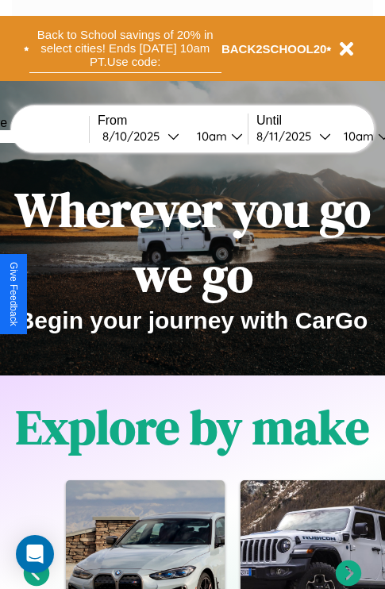
click at [125, 48] on button "Back to School savings of 20% in select cities! Ends [DATE] 10am PT. Use code:" at bounding box center [125, 48] width 192 height 49
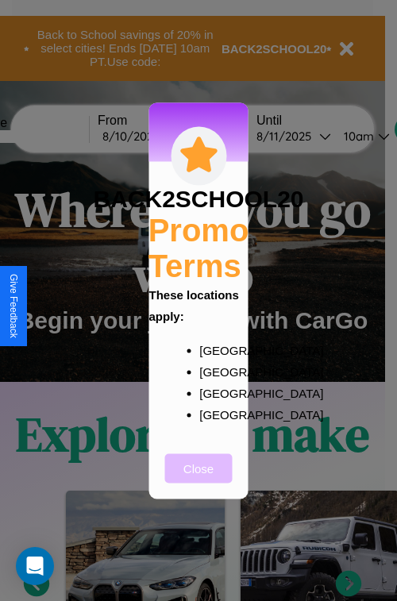
click at [199, 479] on button "Close" at bounding box center [199, 467] width 68 height 29
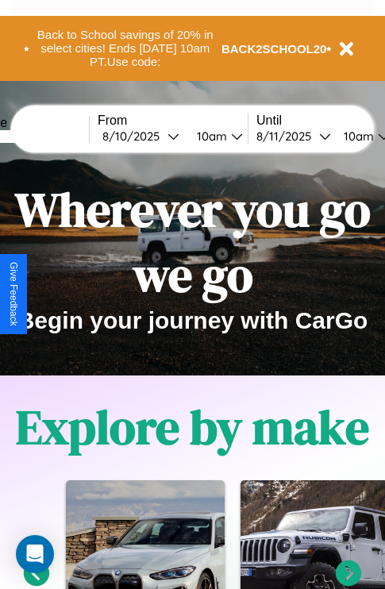
scroll to position [245, 0]
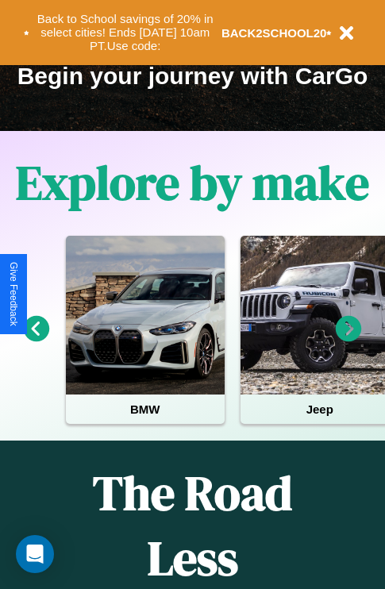
click at [349, 340] on icon at bounding box center [349, 329] width 26 height 26
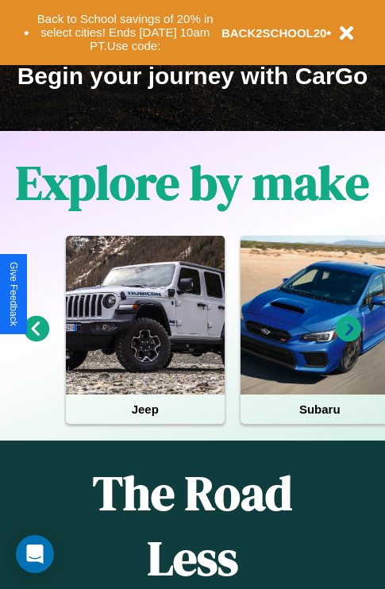
click at [349, 340] on icon at bounding box center [349, 329] width 26 height 26
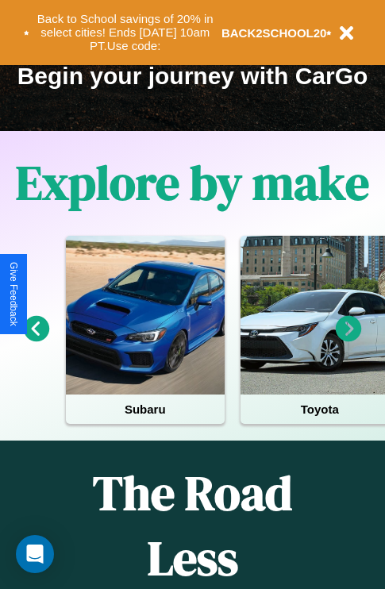
click at [349, 340] on icon at bounding box center [349, 329] width 26 height 26
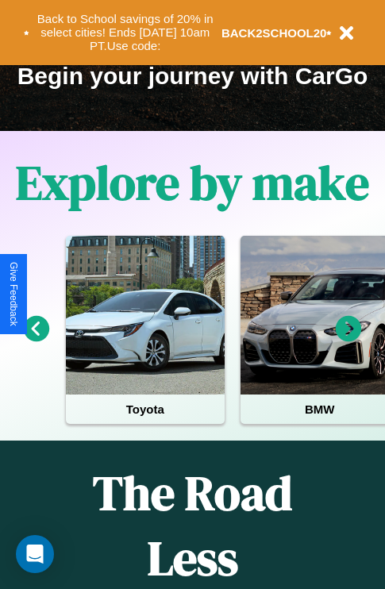
click at [36, 340] on icon at bounding box center [37, 329] width 26 height 26
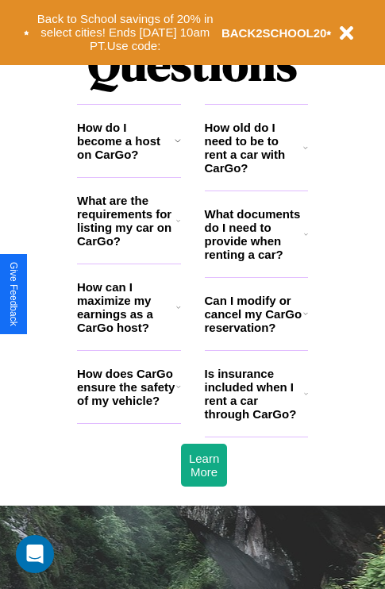
scroll to position [1924, 0]
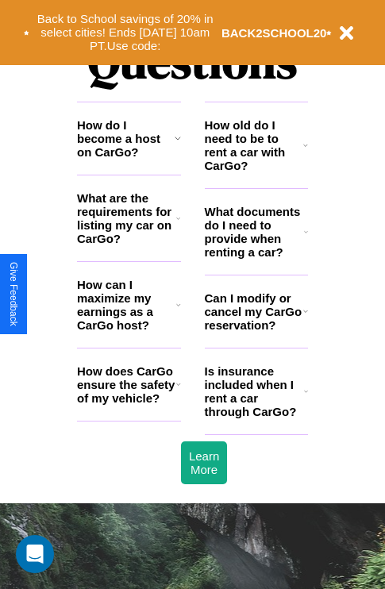
click at [129, 330] on h3 "How can I maximize my earnings as a CarGo host?" at bounding box center [126, 305] width 99 height 54
click at [256, 417] on h3 "Is insurance included when I rent a car through CarGo?" at bounding box center [254, 392] width 99 height 54
click at [178, 311] on icon at bounding box center [178, 305] width 5 height 13
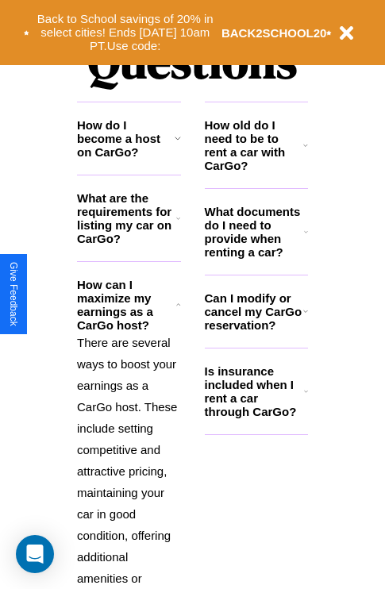
click at [256, 171] on h3 "How old do I need to be to rent a car with CarGo?" at bounding box center [254, 145] width 99 height 54
